Goal: Navigation & Orientation: Find specific page/section

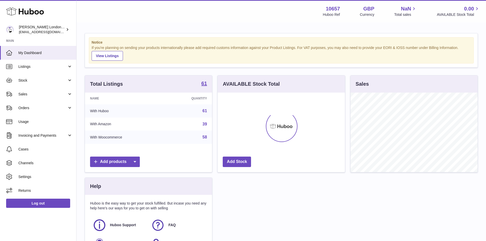
scroll to position [80, 127]
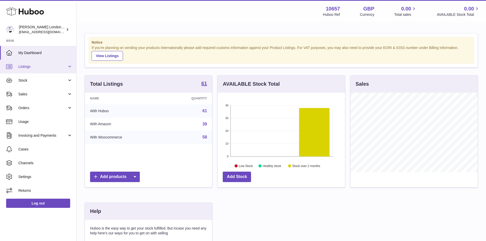
click at [58, 66] on span "Listings" at bounding box center [42, 66] width 49 height 5
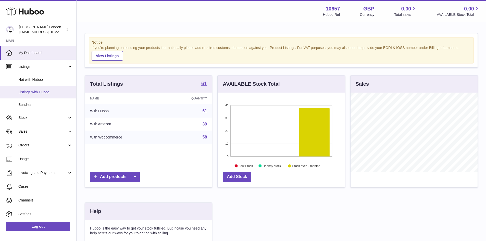
click at [52, 93] on span "Listings with Huboo" at bounding box center [45, 92] width 54 height 5
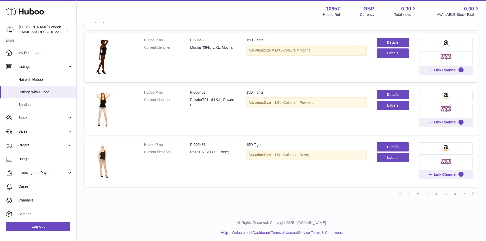
scroll to position [392, 0]
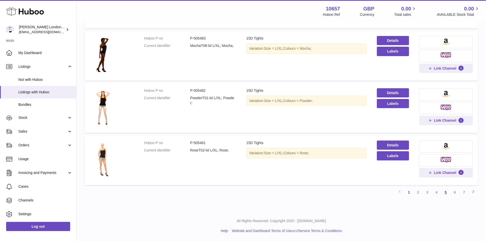
click at [445, 192] on link "5" at bounding box center [445, 192] width 9 height 9
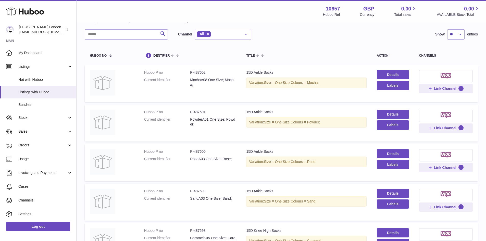
scroll to position [17, 0]
